Goal: Task Accomplishment & Management: Manage account settings

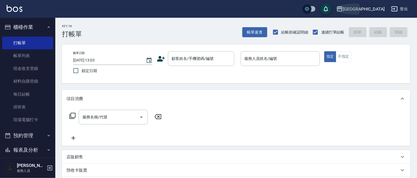
click at [380, 8] on div "[GEOGRAPHIC_DATA]" at bounding box center [364, 9] width 42 height 7
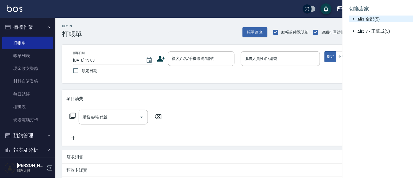
click at [373, 18] on span "全部(5)" at bounding box center [384, 18] width 53 height 7
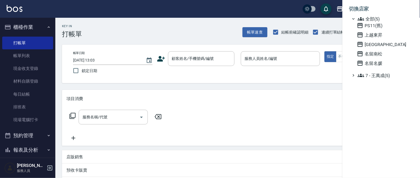
drag, startPoint x: 375, startPoint y: 54, endPoint x: 380, endPoint y: 48, distance: 7.8
click at [375, 54] on span "名留南松" at bounding box center [384, 53] width 54 height 7
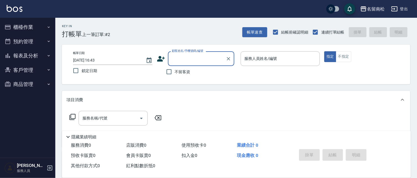
click at [27, 56] on button "報表及分析" at bounding box center [27, 55] width 51 height 14
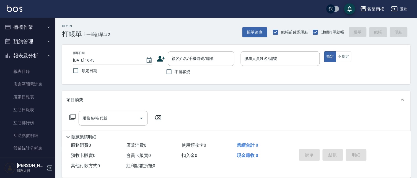
click at [31, 54] on button "報表及分析" at bounding box center [27, 55] width 51 height 14
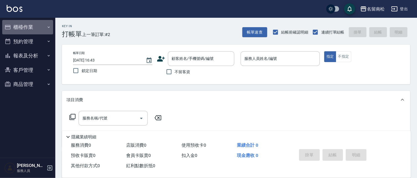
click at [26, 25] on button "櫃檯作業" at bounding box center [27, 27] width 51 height 14
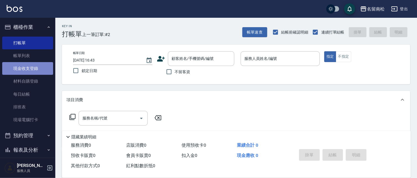
click at [31, 67] on link "現金收支登錄" at bounding box center [27, 68] width 51 height 13
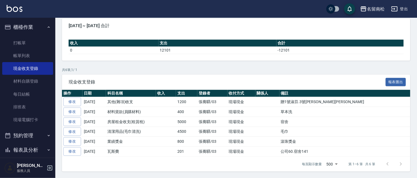
scroll to position [50, 0]
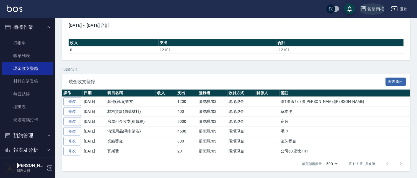
click at [379, 9] on div "名留南松" at bounding box center [376, 9] width 18 height 7
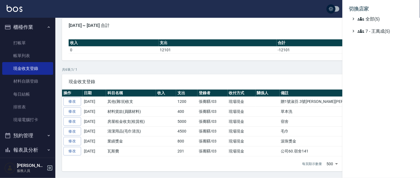
click at [29, 95] on div at bounding box center [210, 89] width 420 height 178
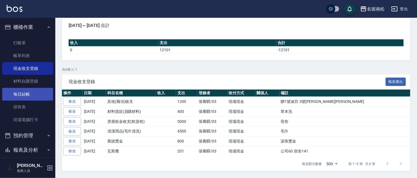
drag, startPoint x: 26, startPoint y: 93, endPoint x: 41, endPoint y: 89, distance: 15.1
click at [26, 93] on link "每日結帳" at bounding box center [27, 94] width 51 height 13
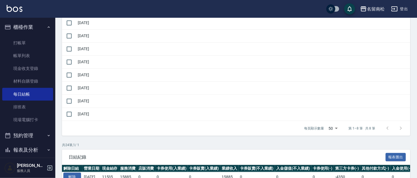
scroll to position [80, 0]
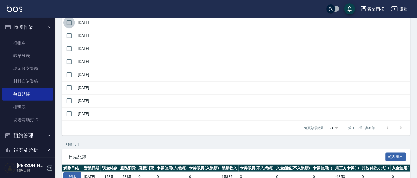
click at [68, 20] on input "checkbox" at bounding box center [69, 23] width 12 height 12
checkbox input "true"
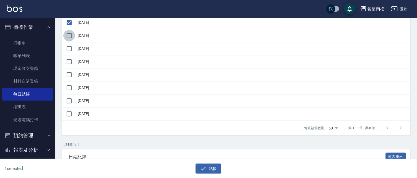
click at [68, 35] on input "checkbox" at bounding box center [69, 36] width 12 height 12
checkbox input "true"
drag, startPoint x: 68, startPoint y: 46, endPoint x: 68, endPoint y: 50, distance: 3.7
click at [68, 46] on input "checkbox" at bounding box center [69, 49] width 12 height 12
checkbox input "true"
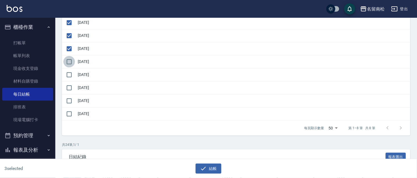
drag, startPoint x: 69, startPoint y: 61, endPoint x: 69, endPoint y: 65, distance: 3.3
click at [69, 63] on input "checkbox" at bounding box center [69, 62] width 12 height 12
checkbox input "true"
drag, startPoint x: 68, startPoint y: 75, endPoint x: 69, endPoint y: 89, distance: 14.7
click at [68, 77] on input "checkbox" at bounding box center [69, 75] width 12 height 12
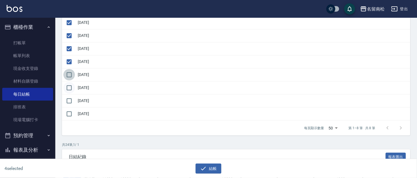
checkbox input "true"
click at [68, 89] on input "checkbox" at bounding box center [69, 88] width 12 height 12
checkbox input "true"
drag, startPoint x: 66, startPoint y: 101, endPoint x: 82, endPoint y: 111, distance: 19.2
click at [67, 101] on input "checkbox" at bounding box center [69, 101] width 12 height 12
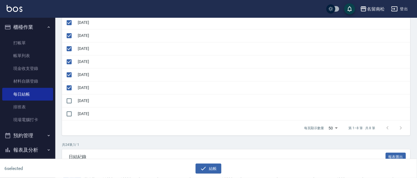
checkbox input "true"
click at [209, 172] on button "結帳" at bounding box center [209, 168] width 26 height 10
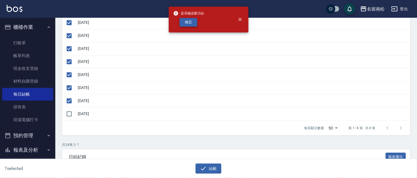
click at [192, 24] on button "確定" at bounding box center [189, 22] width 18 height 9
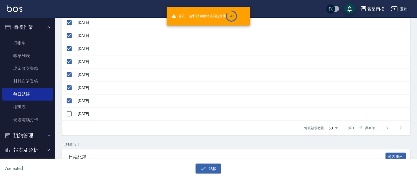
checkbox input "false"
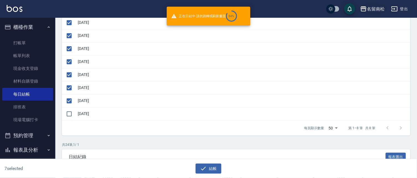
checkbox input "false"
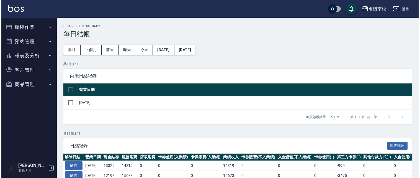
scroll to position [80, 0]
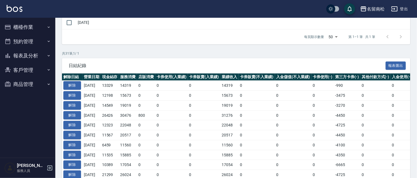
click at [377, 7] on div "名留南松" at bounding box center [376, 9] width 18 height 7
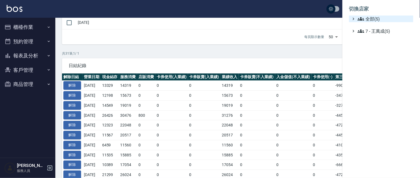
click at [364, 15] on ul "切換店家 全部(5) 7 - [PERSON_NAME](5)" at bounding box center [380, 18] width 77 height 37
drag, startPoint x: 364, startPoint y: 15, endPoint x: 364, endPoint y: 20, distance: 5.0
click at [364, 20] on span "全部(5)" at bounding box center [384, 18] width 53 height 7
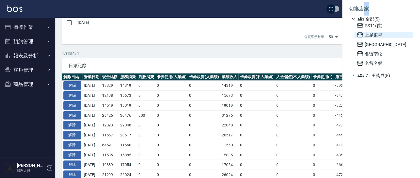
click at [370, 33] on span "上越東昇" at bounding box center [384, 35] width 54 height 7
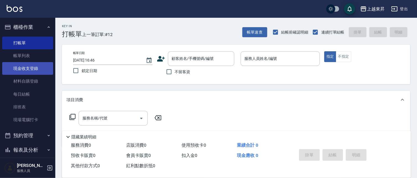
click at [33, 70] on link "現金收支登錄" at bounding box center [27, 68] width 51 height 13
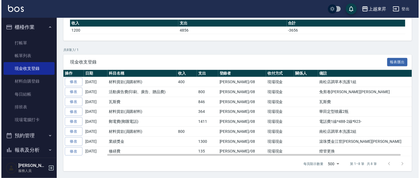
scroll to position [70, 0]
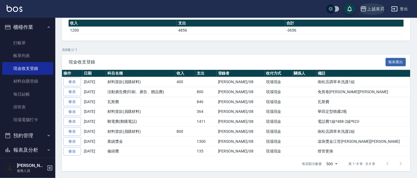
click at [368, 9] on div "上越東昇" at bounding box center [376, 9] width 18 height 7
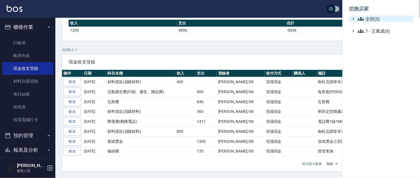
click at [370, 20] on span "全部(5)" at bounding box center [384, 18] width 53 height 7
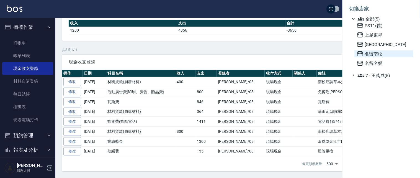
click at [371, 53] on span "名留南松" at bounding box center [384, 53] width 54 height 7
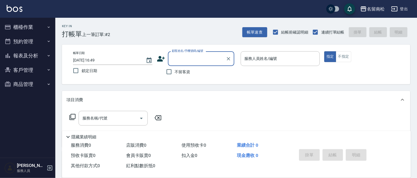
click at [33, 53] on button "報表及分析" at bounding box center [27, 55] width 51 height 14
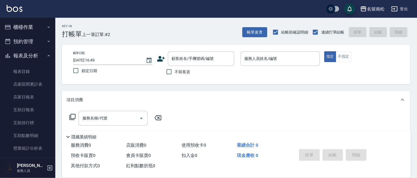
drag, startPoint x: 33, startPoint y: 58, endPoint x: 39, endPoint y: 43, distance: 15.6
click at [35, 55] on button "報表及分析" at bounding box center [27, 55] width 51 height 14
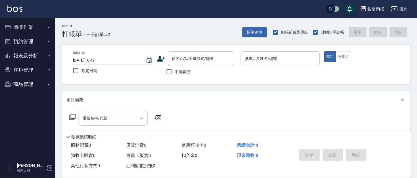
click at [35, 29] on button "櫃檯作業" at bounding box center [27, 27] width 51 height 14
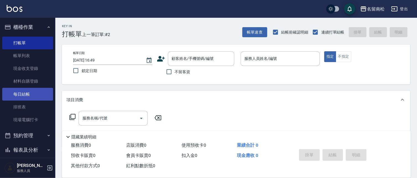
click at [29, 92] on link "每日結帳" at bounding box center [27, 94] width 51 height 13
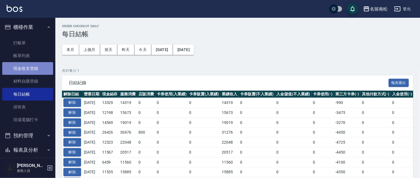
click at [28, 67] on link "現金收支登錄" at bounding box center [27, 68] width 51 height 13
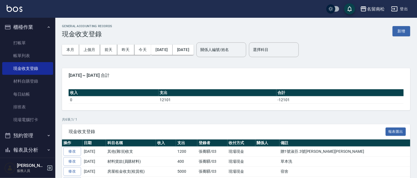
click at [378, 9] on div "名留南松" at bounding box center [376, 9] width 18 height 7
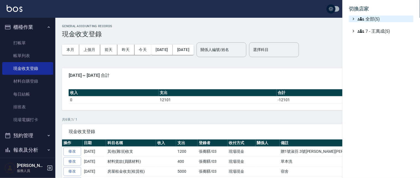
click at [374, 20] on span "全部(5)" at bounding box center [384, 18] width 53 height 7
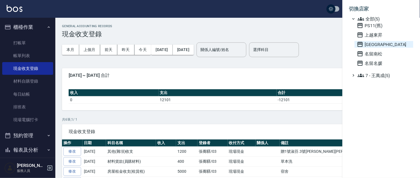
click at [369, 43] on span "[GEOGRAPHIC_DATA]" at bounding box center [384, 44] width 54 height 7
